Goal: Navigation & Orientation: Find specific page/section

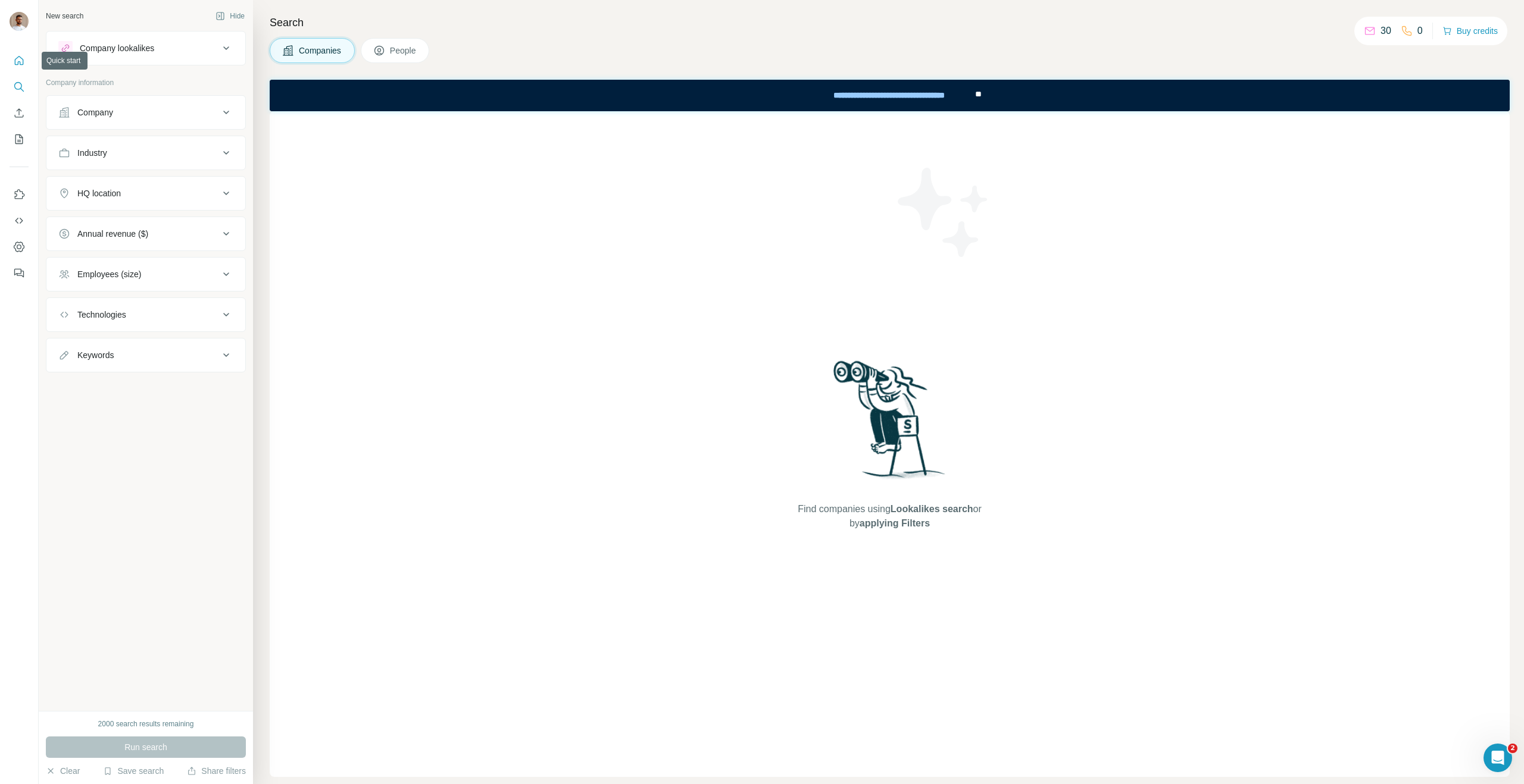
click at [22, 65] on icon "Quick start" at bounding box center [19, 60] width 9 height 9
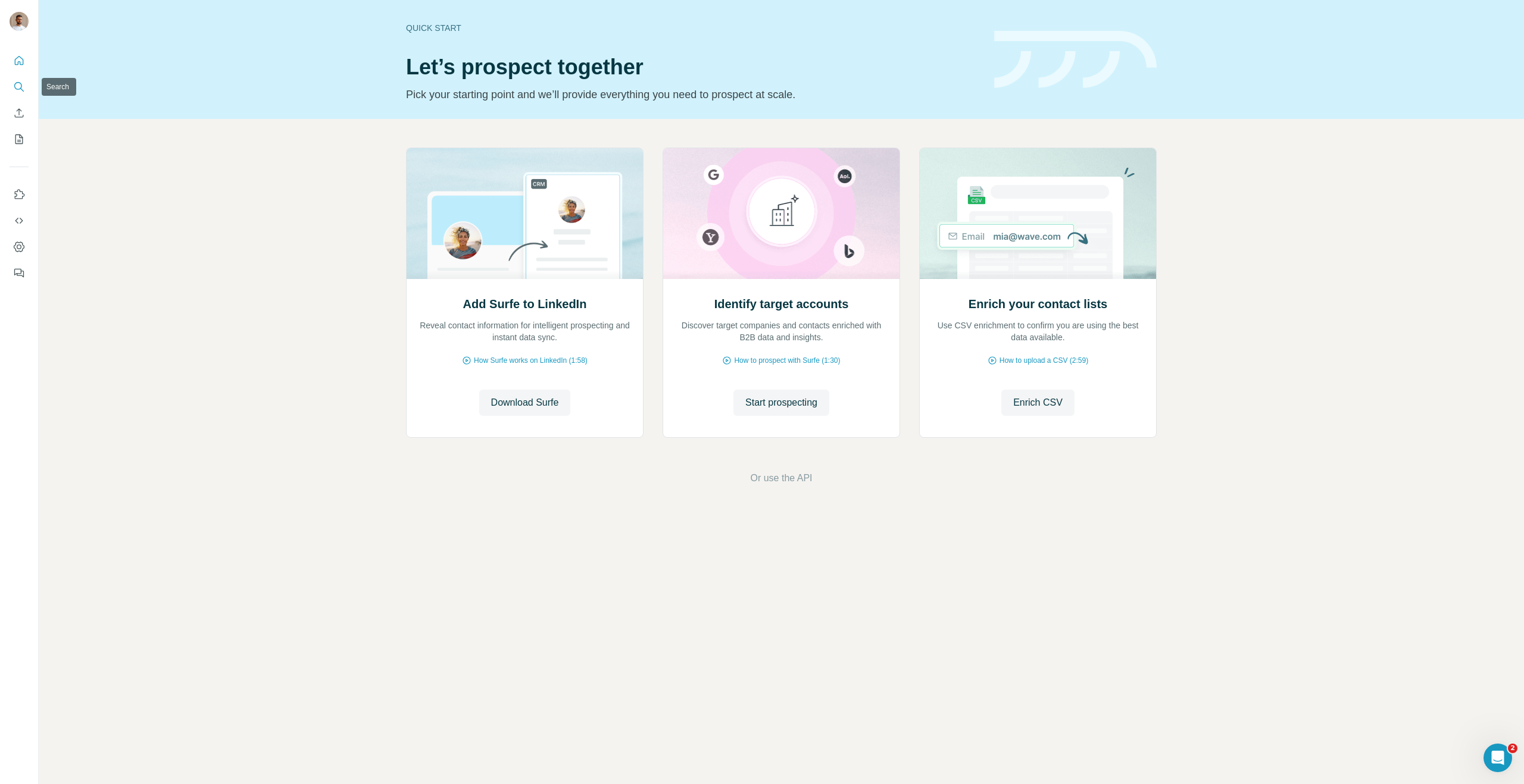
click at [11, 82] on button "Search" at bounding box center [19, 87] width 19 height 22
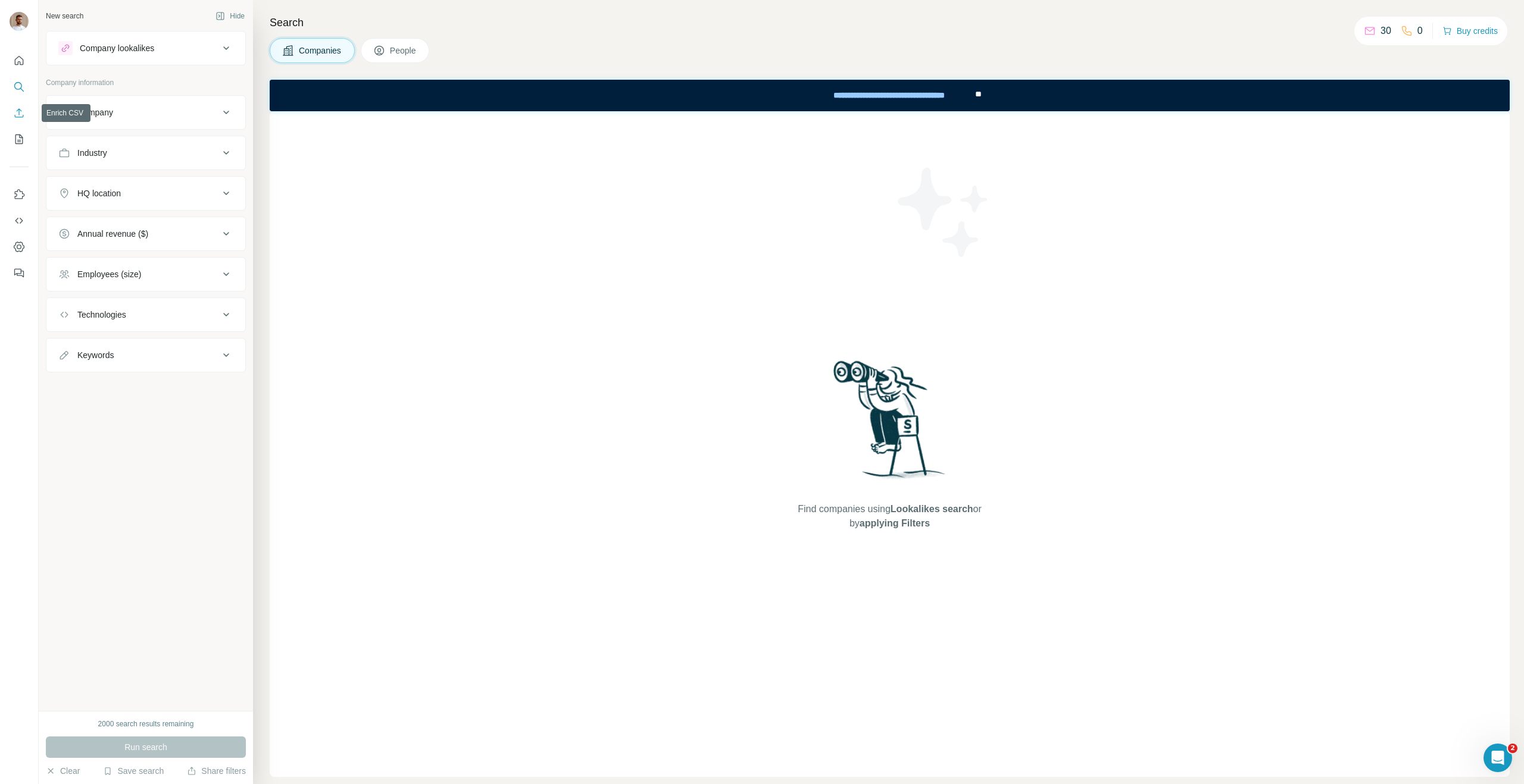
click at [14, 121] on button "Enrich CSV" at bounding box center [19, 113] width 19 height 22
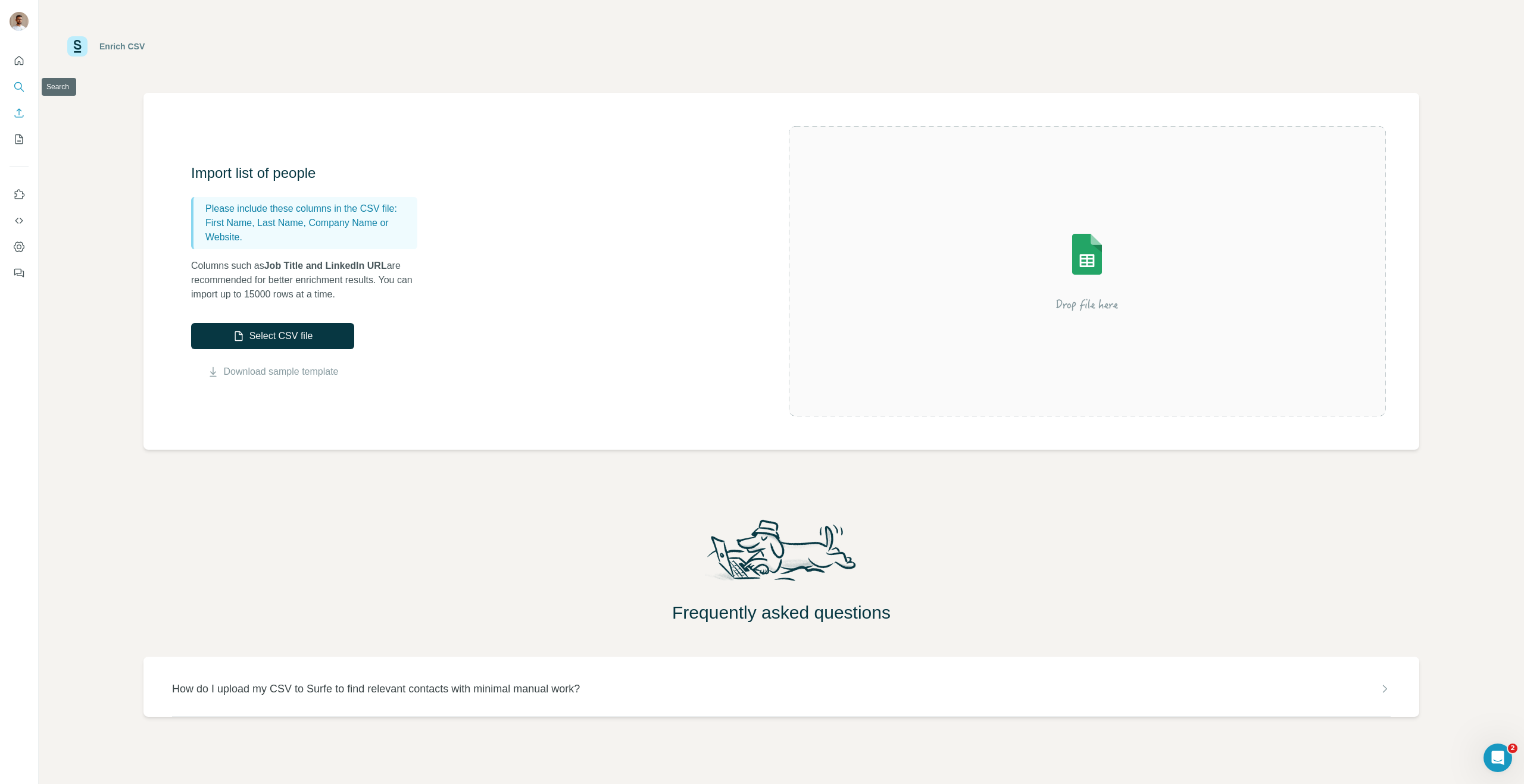
click at [14, 81] on icon "Search" at bounding box center [19, 87] width 12 height 12
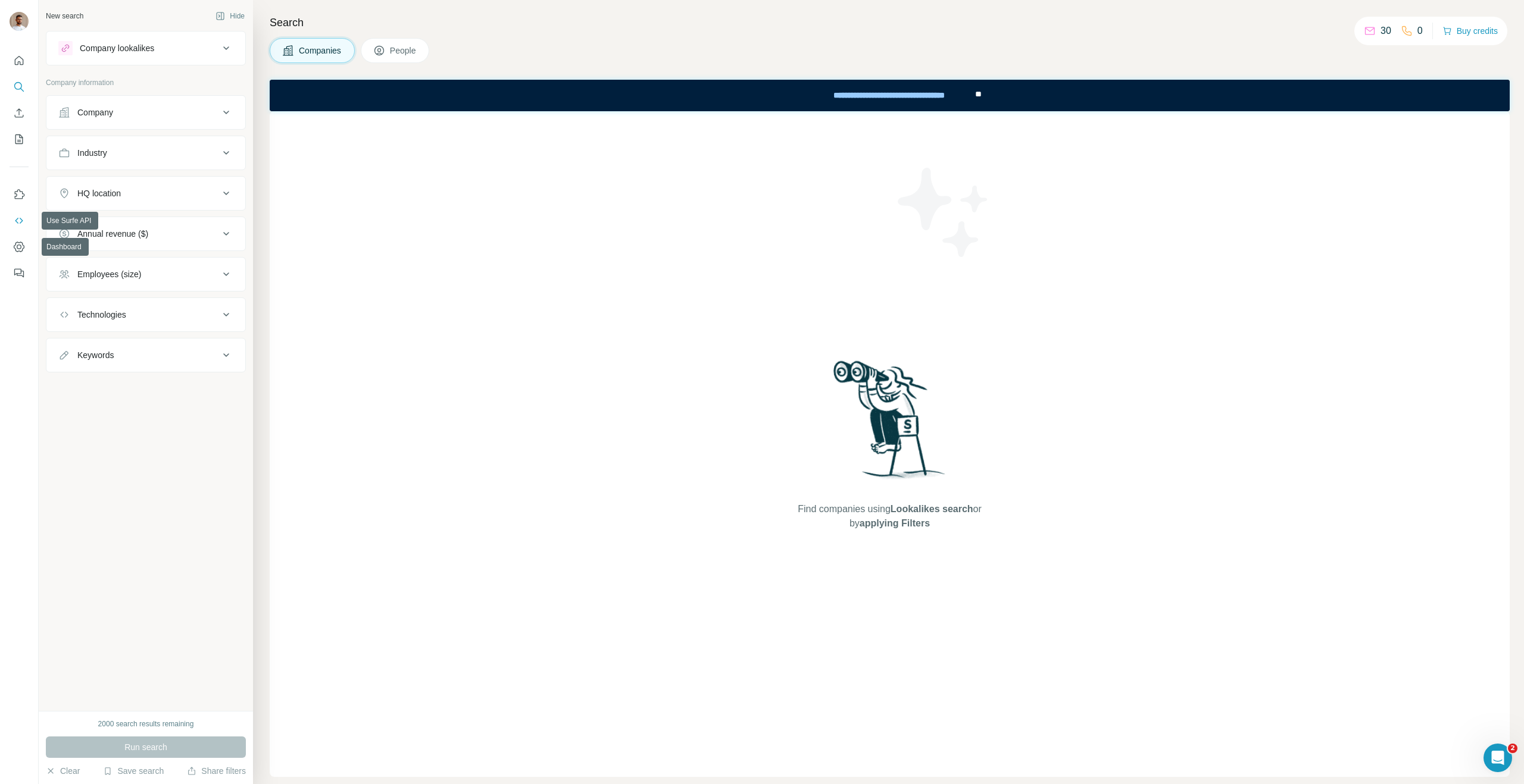
click at [23, 226] on icon "Use Surfe API" at bounding box center [19, 221] width 12 height 12
click at [21, 248] on icon "Dashboard" at bounding box center [19, 246] width 5 height 5
